Goal: Information Seeking & Learning: Learn about a topic

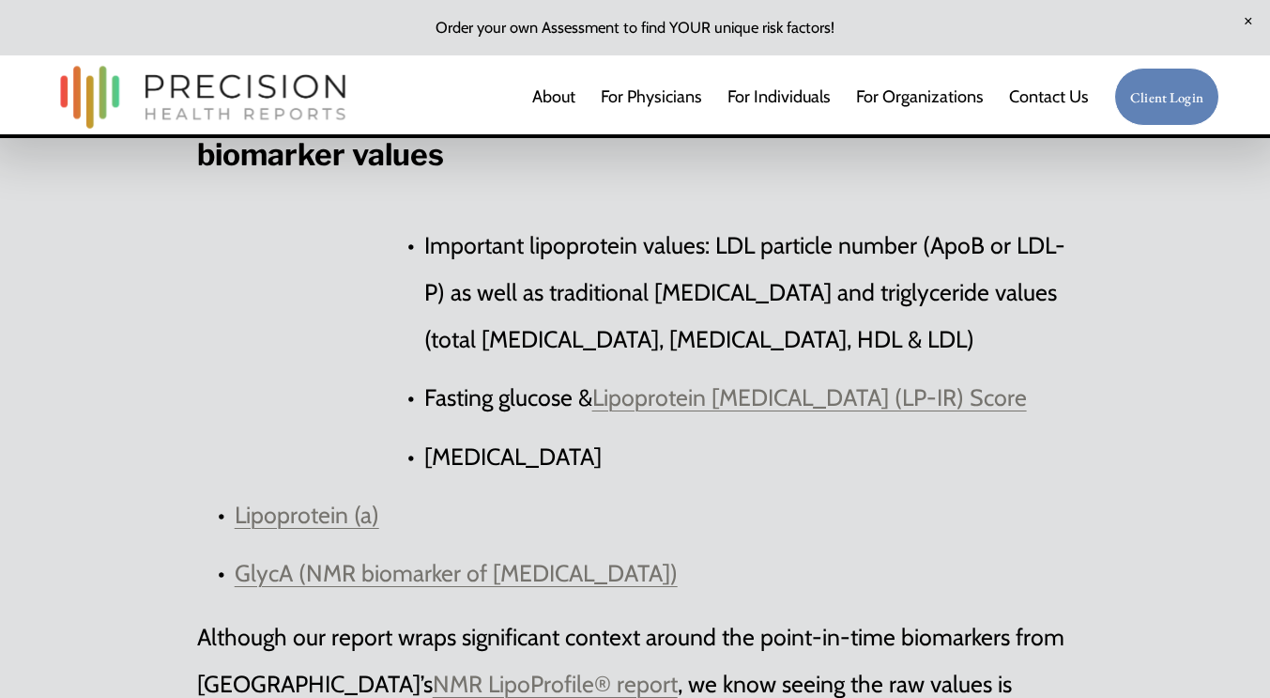
scroll to position [5795, 0]
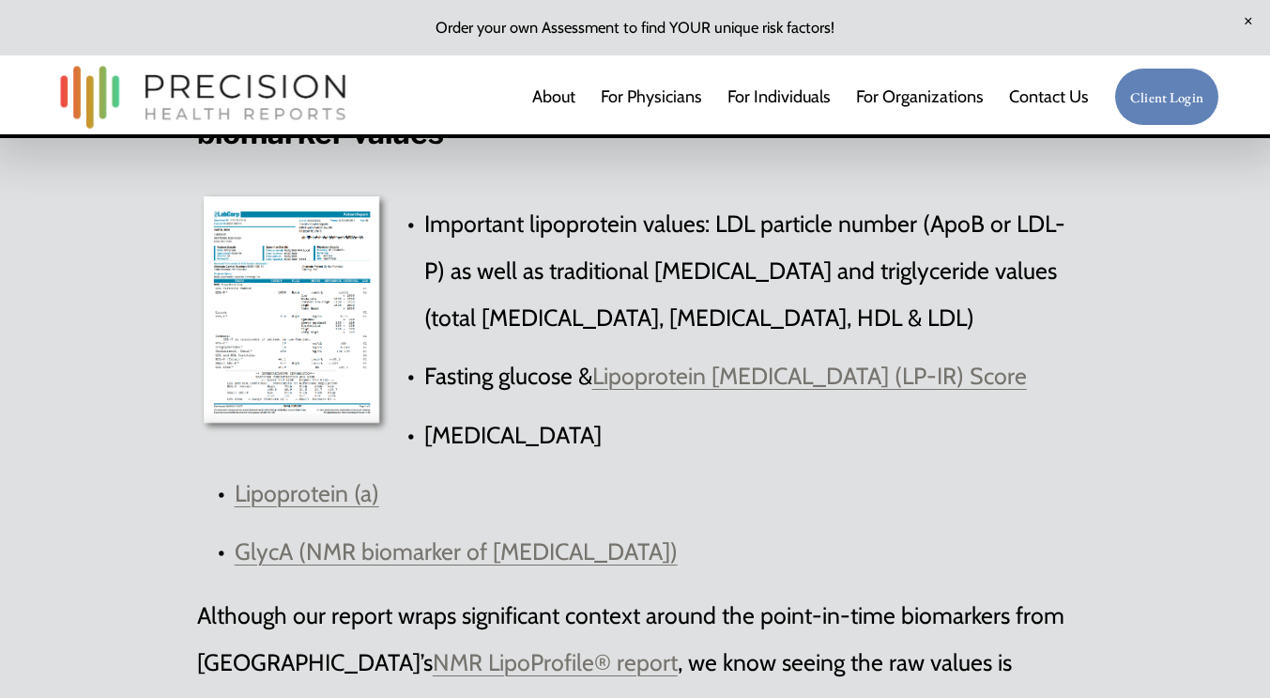
click at [324, 418] on div at bounding box center [294, 313] width 195 height 246
click at [667, 390] on link "Lipoprotein [MEDICAL_DATA] (LP-IR) Score" at bounding box center [809, 375] width 435 height 28
click at [307, 387] on div at bounding box center [294, 313] width 195 height 246
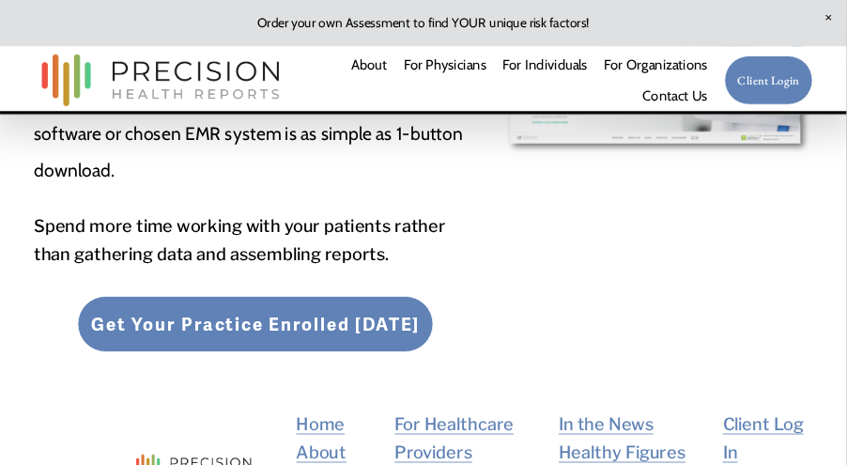
scroll to position [6841, 0]
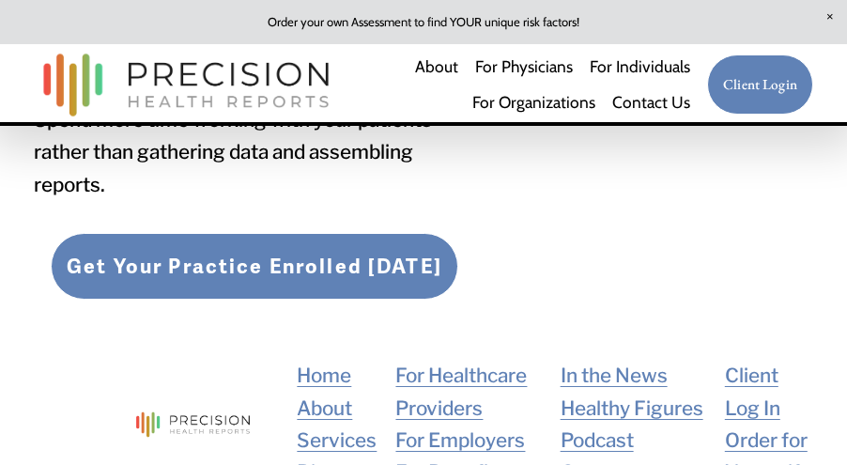
drag, startPoint x: 928, startPoint y: 17, endPoint x: 599, endPoint y: 195, distance: 373.9
click at [599, 195] on div "All of our clients and their enrolled patients have 24/7 access to all of their…" at bounding box center [423, 71] width 811 height 488
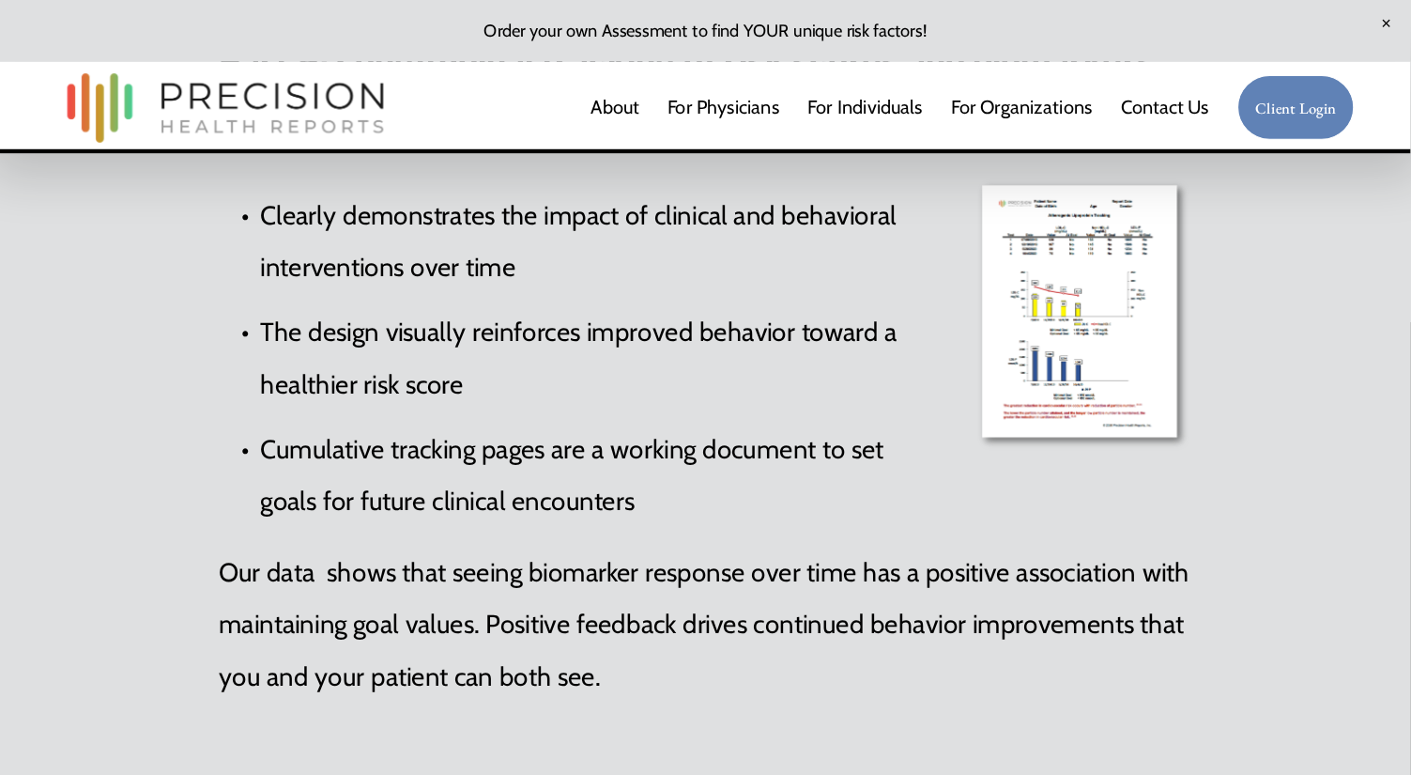
scroll to position [4955, 0]
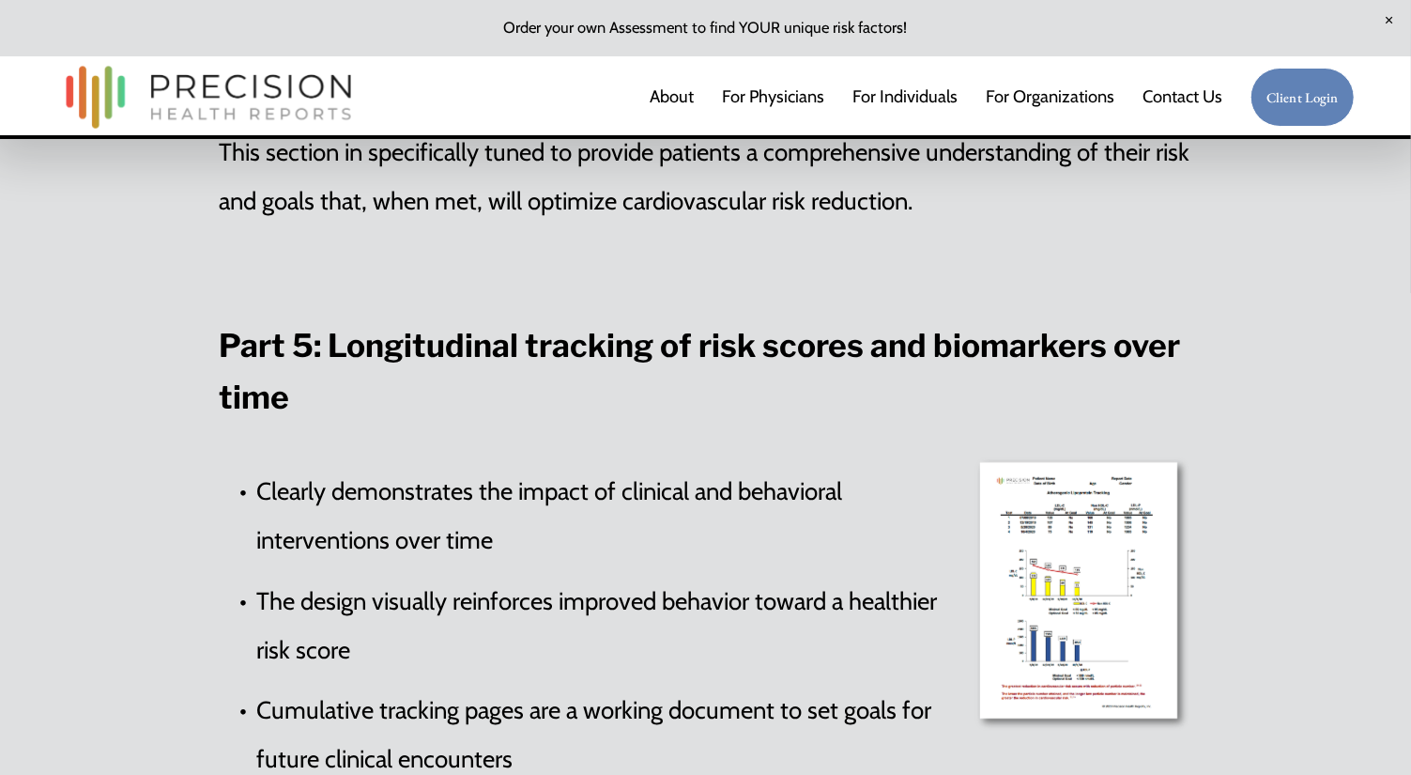
drag, startPoint x: 777, startPoint y: 1, endPoint x: 807, endPoint y: 260, distance: 260.8
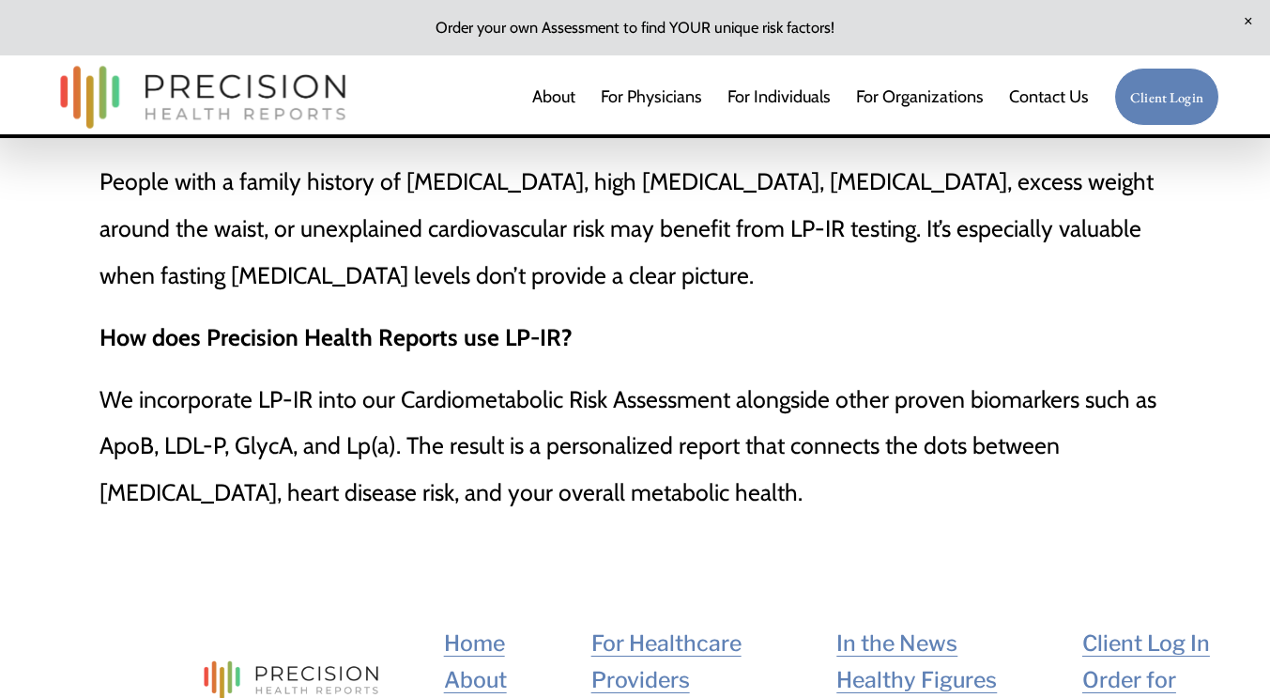
scroll to position [5125, 0]
